Goal: Find specific page/section: Find specific page/section

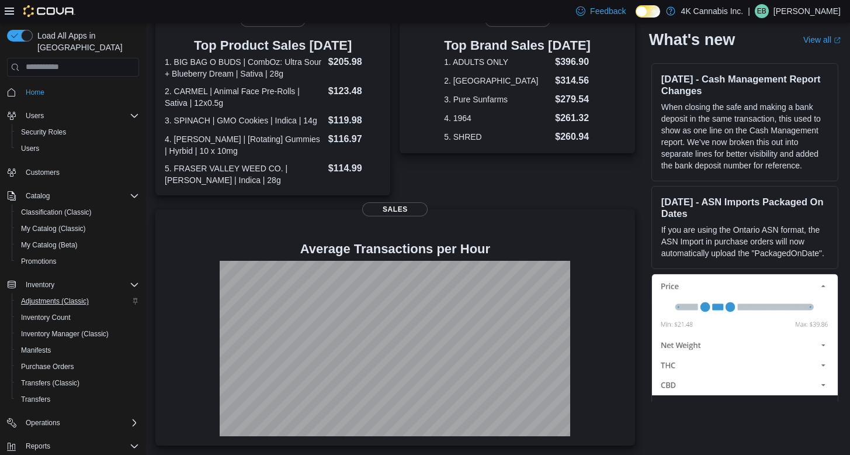
scroll to position [91, 0]
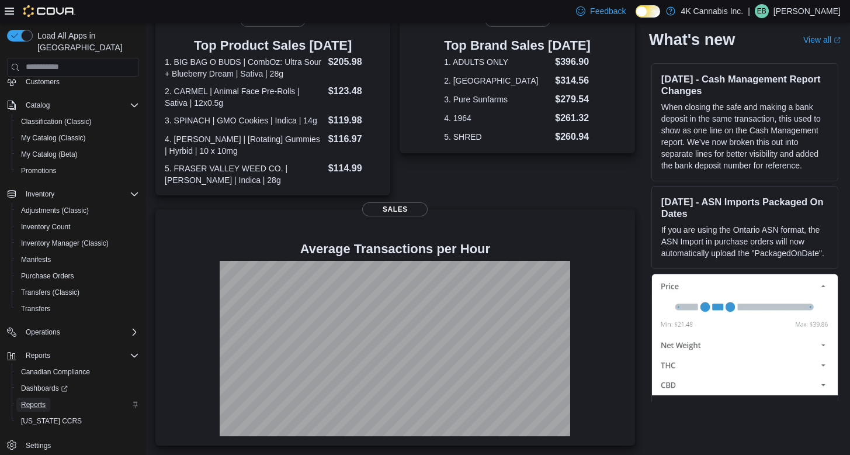
click at [44, 400] on span "Reports" at bounding box center [33, 404] width 25 height 9
